Goal: Transaction & Acquisition: Purchase product/service

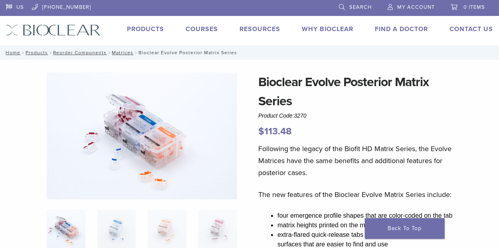
click at [135, 31] on link "Products" at bounding box center [145, 29] width 37 height 8
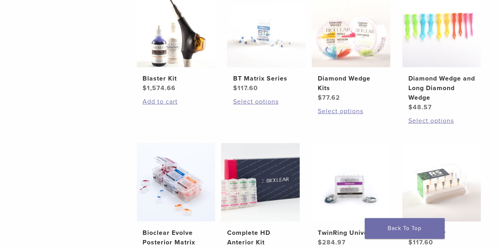
scroll to position [559, 0]
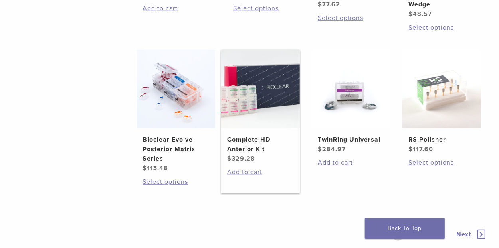
click at [243, 145] on h2 "Complete HD Anterior Kit" at bounding box center [260, 144] width 67 height 19
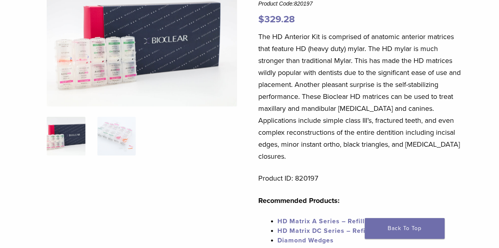
scroll to position [186, 0]
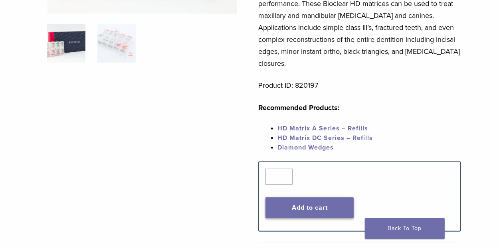
click at [308, 198] on button "Add to cart" at bounding box center [310, 208] width 88 height 21
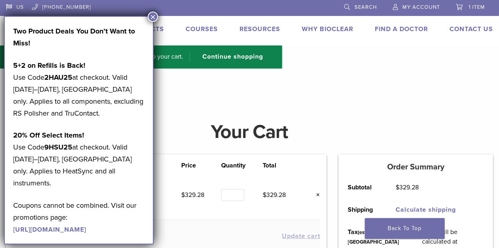
click at [154, 18] on button "×" at bounding box center [153, 17] width 10 height 10
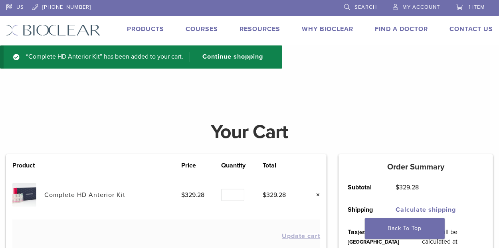
click at [143, 30] on link "Products" at bounding box center [145, 29] width 37 height 8
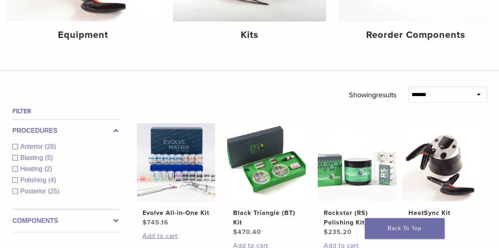
scroll to position [93, 0]
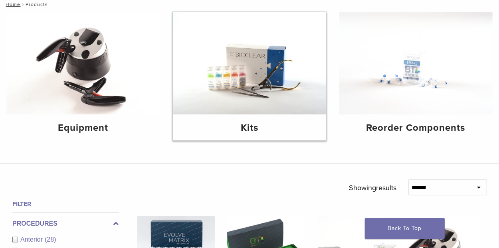
click at [252, 129] on h4 "Kits" at bounding box center [249, 128] width 141 height 14
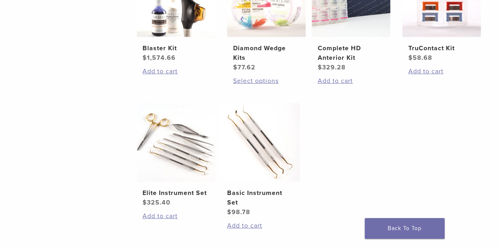
scroll to position [466, 0]
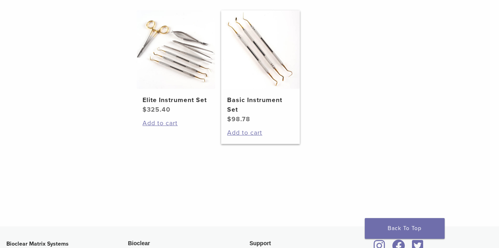
click at [254, 100] on h2 "Basic Instrument Set" at bounding box center [260, 104] width 67 height 19
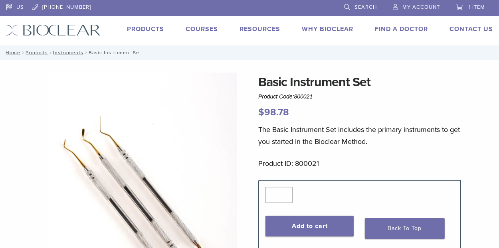
scroll to position [93, 0]
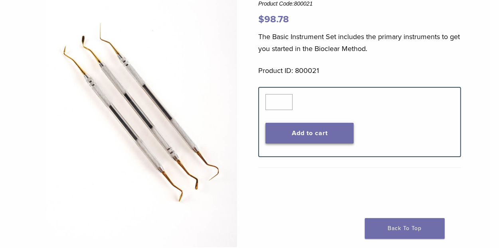
click at [298, 137] on button "Add to cart" at bounding box center [310, 133] width 88 height 21
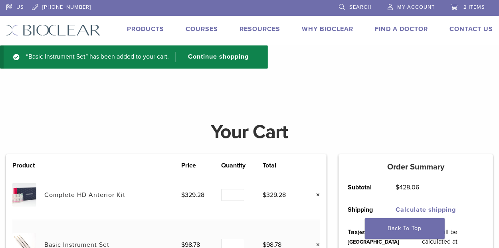
click at [147, 29] on link "Products" at bounding box center [145, 29] width 37 height 8
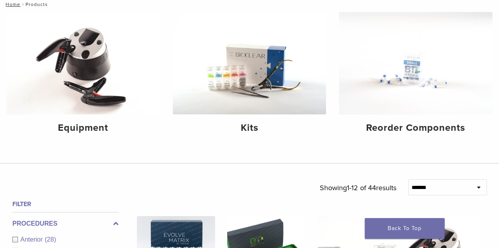
scroll to position [186, 0]
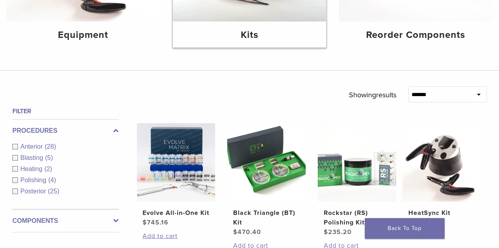
click at [248, 37] on h4 "Kits" at bounding box center [249, 35] width 141 height 14
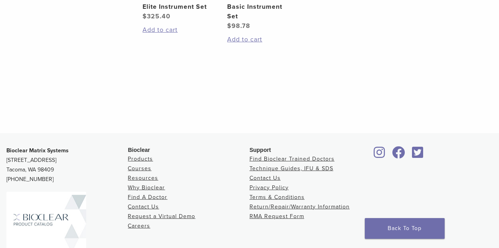
scroll to position [634, 0]
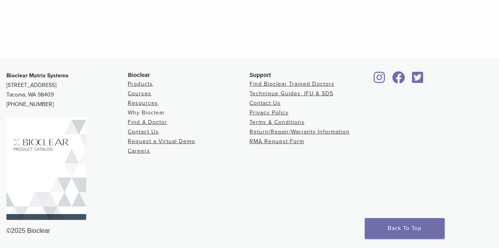
click at [158, 113] on link "Why Bioclear" at bounding box center [146, 112] width 37 height 7
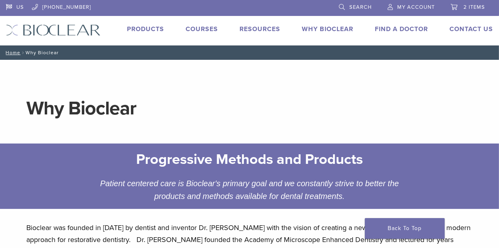
click at [139, 28] on link "Products" at bounding box center [145, 29] width 37 height 8
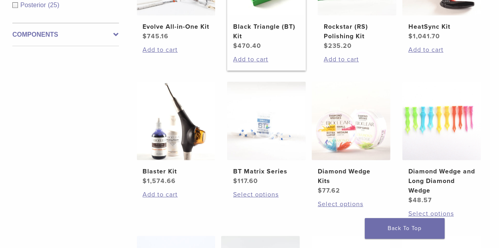
scroll to position [280, 0]
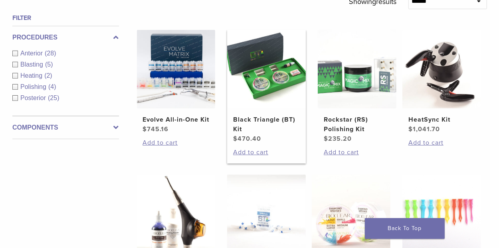
click at [260, 120] on h2 "Black Triangle (BT) Kit" at bounding box center [266, 124] width 67 height 19
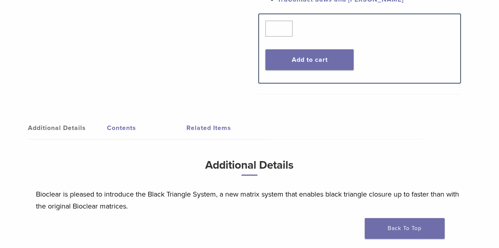
scroll to position [280, 0]
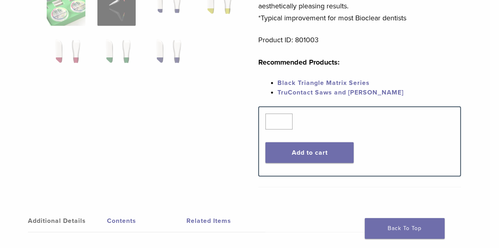
click at [208, 210] on link "Related Items" at bounding box center [226, 221] width 79 height 22
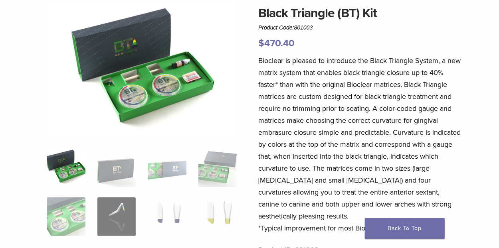
scroll to position [0, 0]
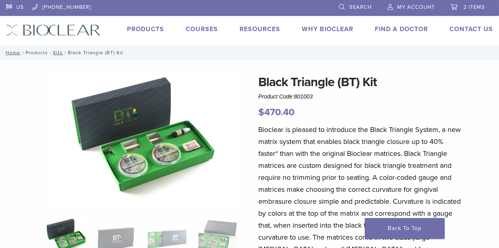
click at [36, 52] on link "Products" at bounding box center [37, 53] width 22 height 6
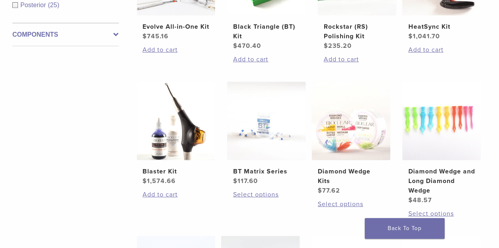
scroll to position [280, 0]
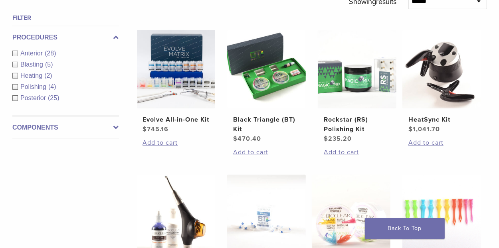
click at [116, 128] on icon at bounding box center [116, 128] width 5 height 10
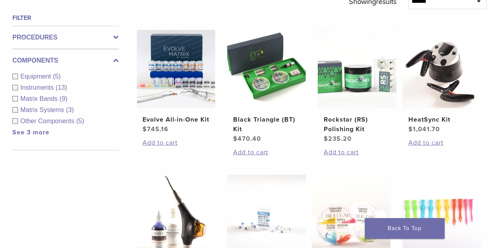
click at [26, 132] on link "See 3 more" at bounding box center [30, 133] width 37 height 8
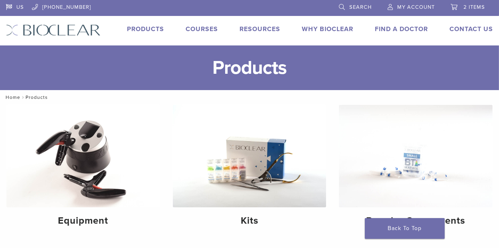
click at [11, 95] on link "Home" at bounding box center [11, 98] width 17 height 6
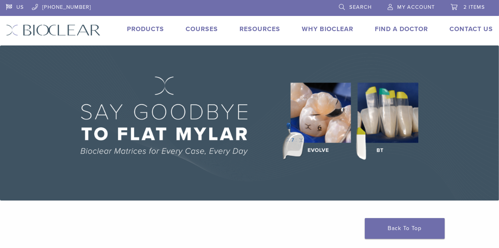
click at [345, 6] on link "Search" at bounding box center [355, 6] width 33 height 12
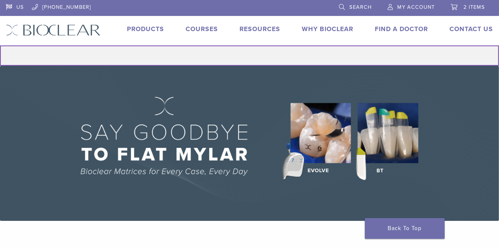
click at [263, 55] on input "Search for:" at bounding box center [249, 56] width 499 height 20
type input "**********"
click at [0, 45] on button "Search" at bounding box center [0, 45] width 0 height 0
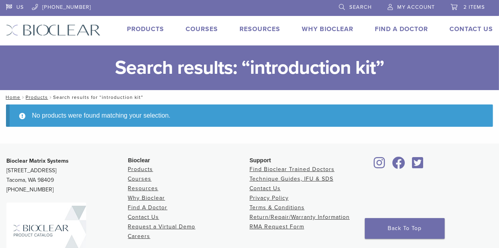
scroll to position [86, 0]
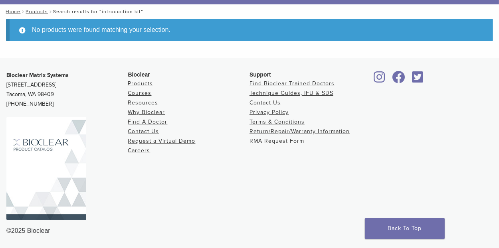
click at [275, 141] on link "RMA Request Form" at bounding box center [277, 141] width 55 height 7
click at [137, 83] on link "Products" at bounding box center [140, 83] width 25 height 7
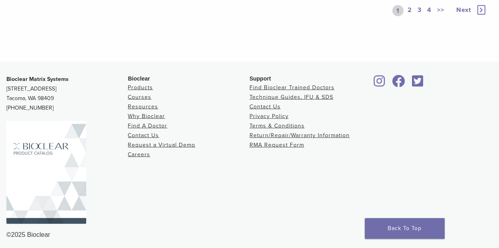
scroll to position [788, 0]
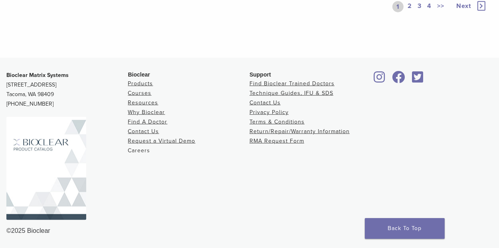
click at [139, 151] on link "Careers" at bounding box center [139, 150] width 22 height 7
